Goal: Task Accomplishment & Management: Use online tool/utility

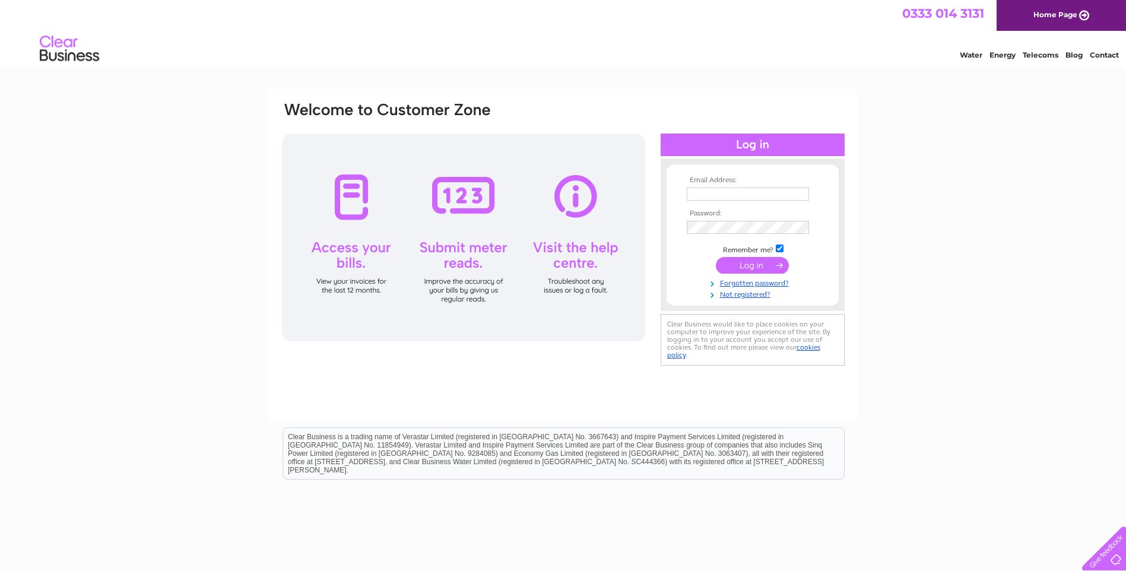
type input "[PERSON_NAME][EMAIL_ADDRESS][DOMAIN_NAME]"
click at [765, 270] on input "submit" at bounding box center [752, 265] width 73 height 17
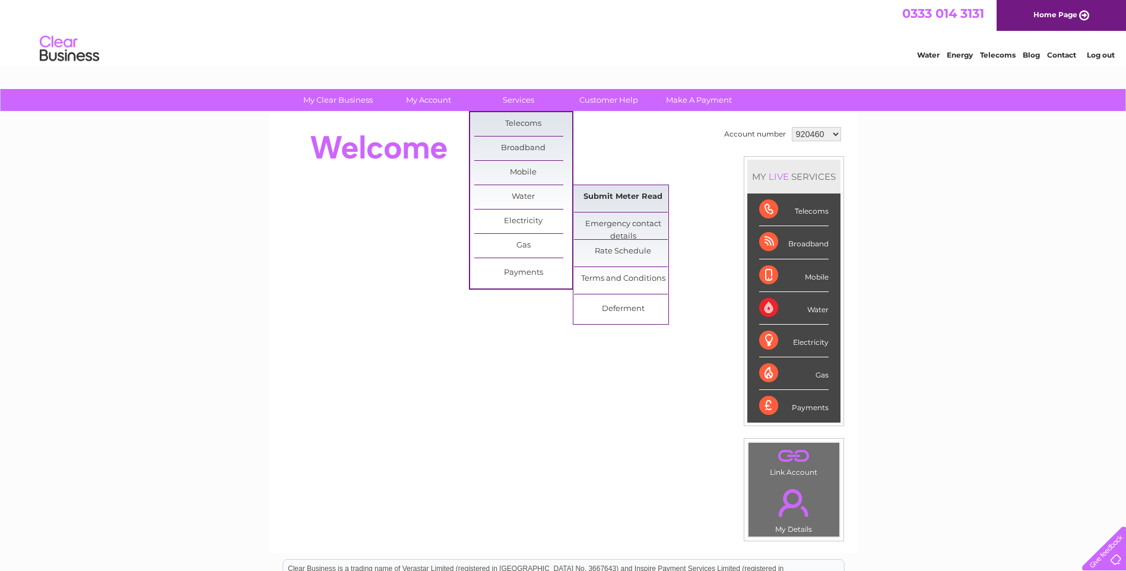
click at [605, 199] on link "Submit Meter Read" at bounding box center [623, 197] width 98 height 24
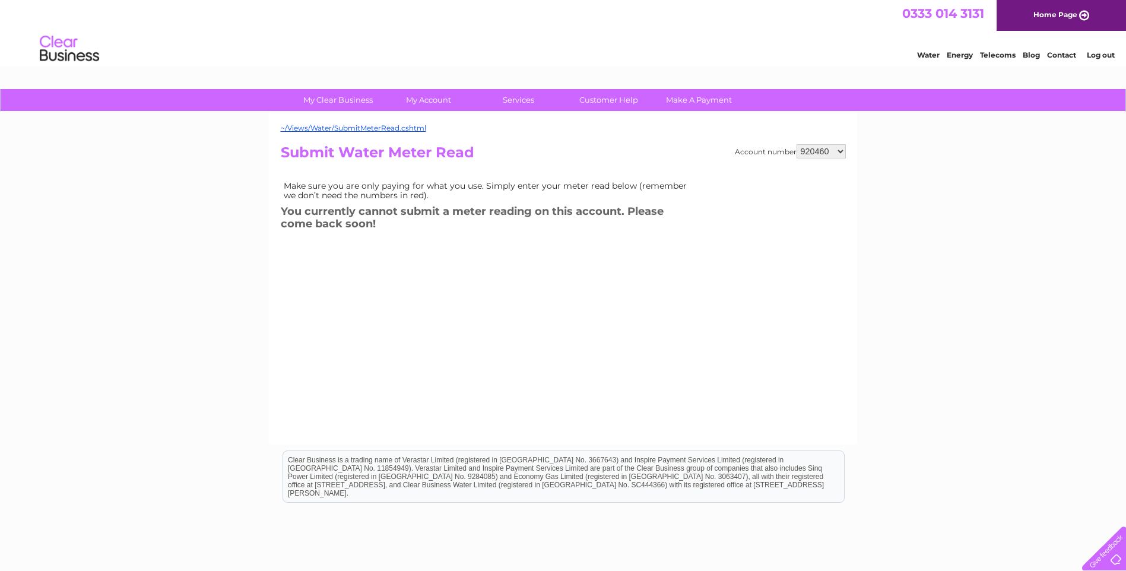
click at [831, 153] on select "920460 1053667 1059655" at bounding box center [820, 151] width 49 height 14
select select "1053667"
click at [796, 144] on select "920460 1053667 1059655" at bounding box center [820, 151] width 49 height 14
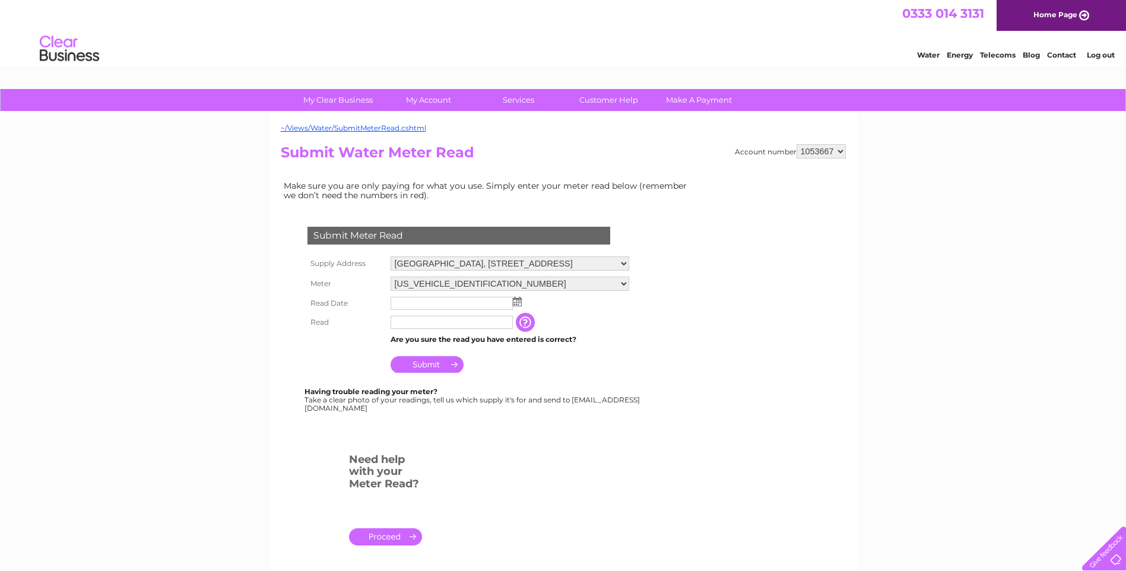
click at [520, 302] on img at bounding box center [517, 301] width 9 height 9
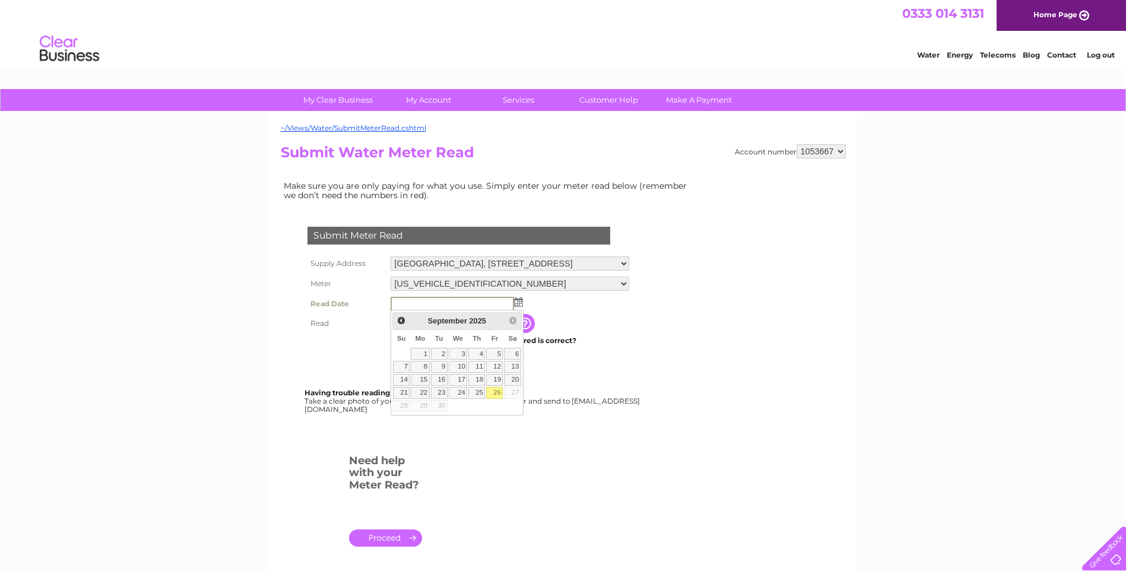
click at [497, 392] on link "26" at bounding box center [494, 393] width 17 height 12
type input "2025/09/26"
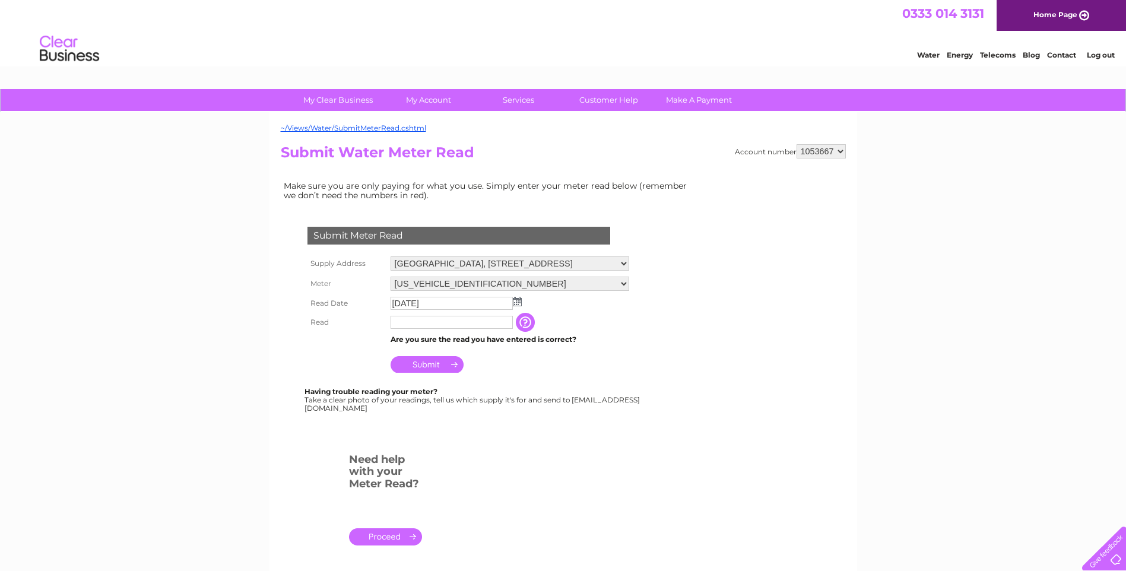
click at [420, 323] on input "text" at bounding box center [451, 322] width 122 height 13
type input "327"
click at [430, 368] on input "Submit" at bounding box center [426, 365] width 73 height 17
